Goal: Information Seeking & Learning: Learn about a topic

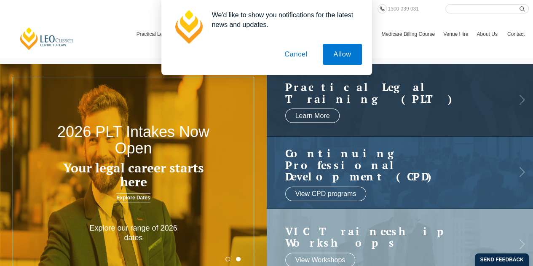
click at [296, 58] on button "Cancel" at bounding box center [296, 54] width 44 height 21
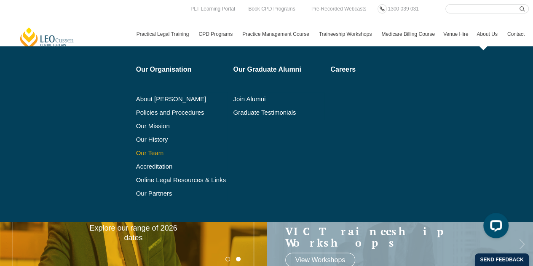
click at [143, 152] on link "Our Team" at bounding box center [181, 153] width 91 height 7
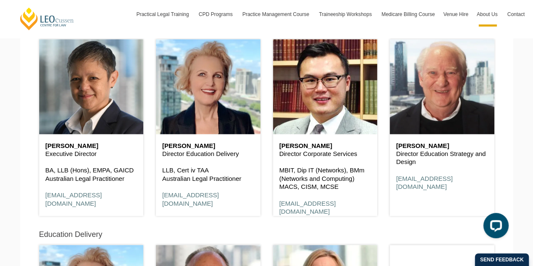
scroll to position [463, 0]
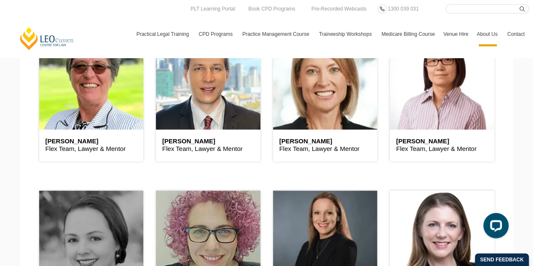
scroll to position [2056, 0]
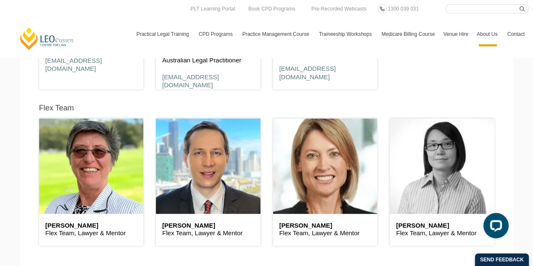
click at [385, 137] on div "Christine Lau Flex Team, Lawyer & Mentor" at bounding box center [441, 178] width 117 height 156
click at [399, 137] on header at bounding box center [442, 165] width 104 height 95
click at [446, 148] on header at bounding box center [442, 165] width 104 height 95
drag, startPoint x: 447, startPoint y: 149, endPoint x: 453, endPoint y: 192, distance: 43.4
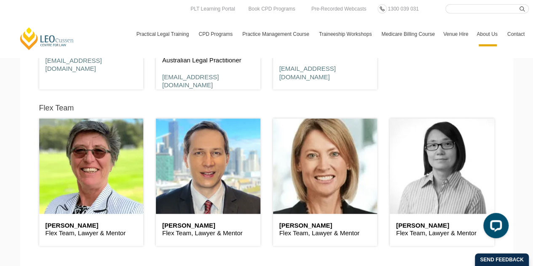
click at [452, 184] on header at bounding box center [442, 165] width 104 height 95
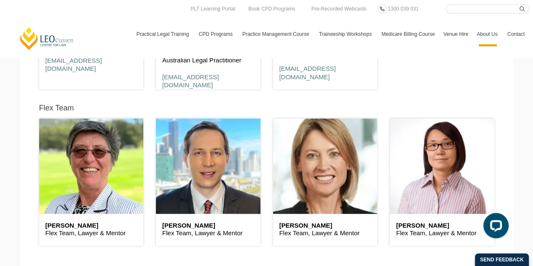
click at [449, 214] on div "Christine Lau Flex Team, Lawyer & Mentor" at bounding box center [442, 230] width 104 height 32
click at [425, 222] on h6 "Christine Lau" at bounding box center [442, 225] width 92 height 7
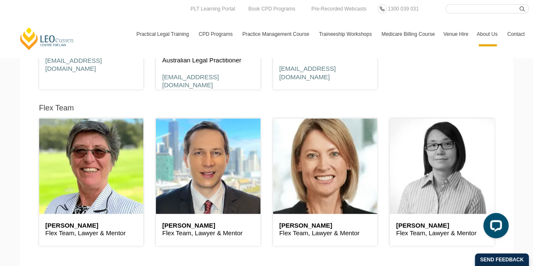
drag, startPoint x: 426, startPoint y: 169, endPoint x: 435, endPoint y: 168, distance: 8.9
click at [435, 168] on header at bounding box center [442, 165] width 104 height 95
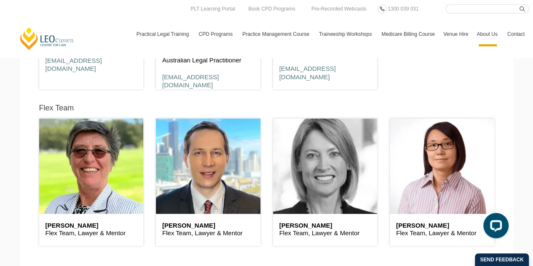
drag, startPoint x: 382, startPoint y: 166, endPoint x: 346, endPoint y: 164, distance: 35.4
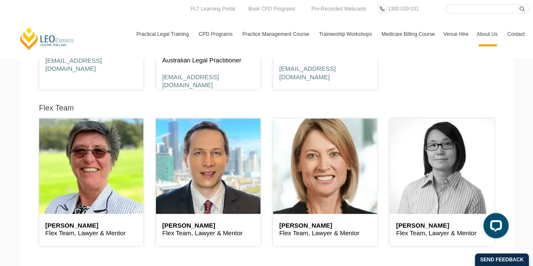
drag, startPoint x: 346, startPoint y: 164, endPoint x: 434, endPoint y: 193, distance: 91.8
click at [434, 193] on header at bounding box center [442, 165] width 104 height 95
drag, startPoint x: 434, startPoint y: 193, endPoint x: 455, endPoint y: 188, distance: 21.1
click at [460, 175] on header at bounding box center [442, 165] width 104 height 95
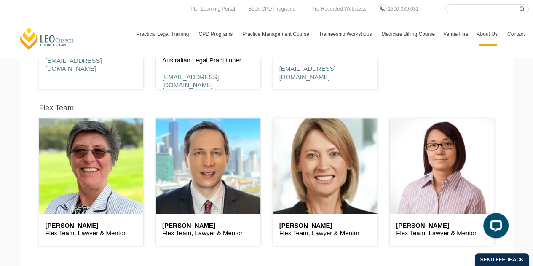
click at [420, 222] on h6 "Christine Lau" at bounding box center [442, 225] width 92 height 7
click at [421, 214] on div "Christine Lau Flex Team, Lawyer & Mentor" at bounding box center [442, 230] width 104 height 32
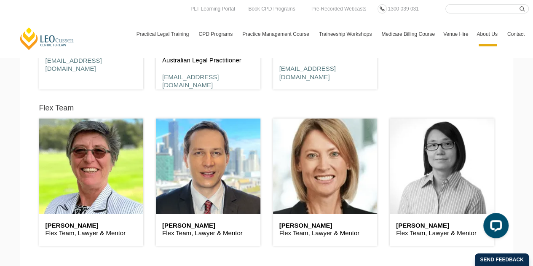
click at [421, 197] on header at bounding box center [442, 165] width 104 height 95
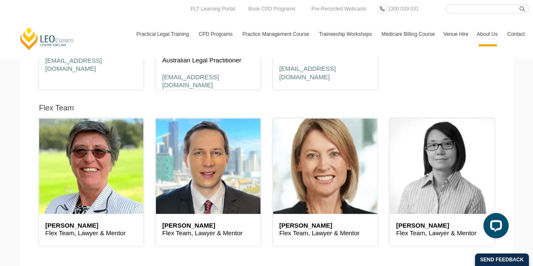
click at [421, 197] on header at bounding box center [442, 165] width 104 height 95
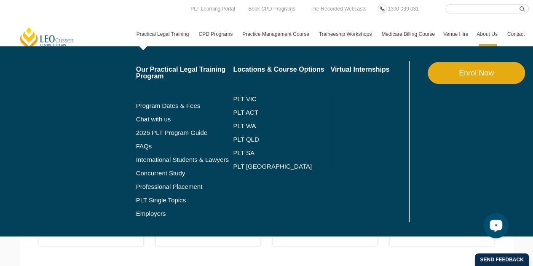
scroll to position [1719, 0]
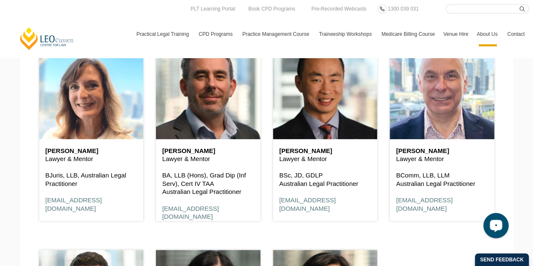
click at [56, 43] on link "[PERSON_NAME] Centre for Law" at bounding box center [47, 39] width 56 height 24
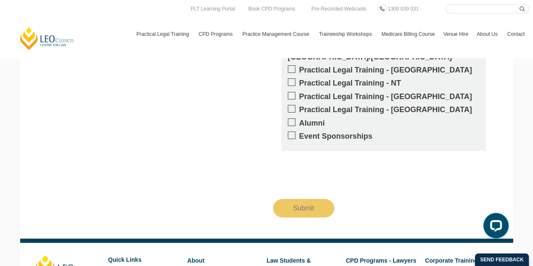
scroll to position [1406, 0]
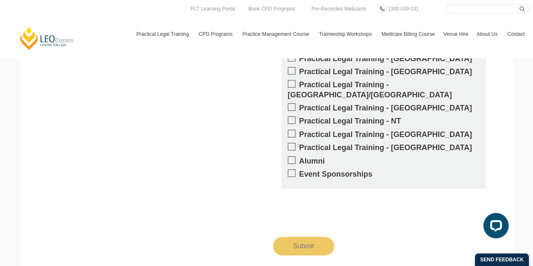
click at [55, 42] on link "[PERSON_NAME] Centre for Law" at bounding box center [47, 39] width 56 height 24
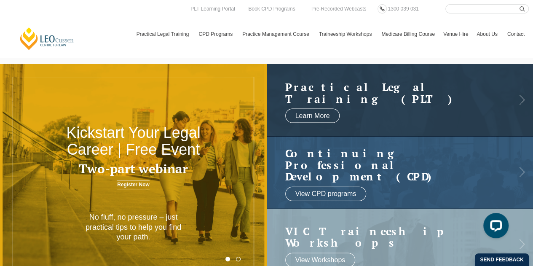
click at [96, 18] on div "Leo Cussen Centre for Law Search here Practical Legal Training Our Practical Le…" at bounding box center [266, 25] width 525 height 42
